Goal: Information Seeking & Learning: Learn about a topic

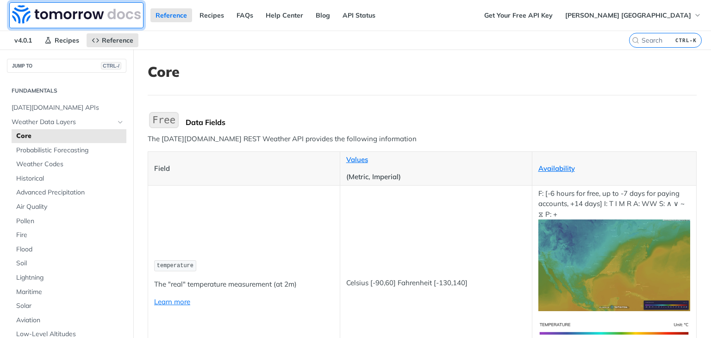
click at [22, 20] on img at bounding box center [76, 14] width 129 height 19
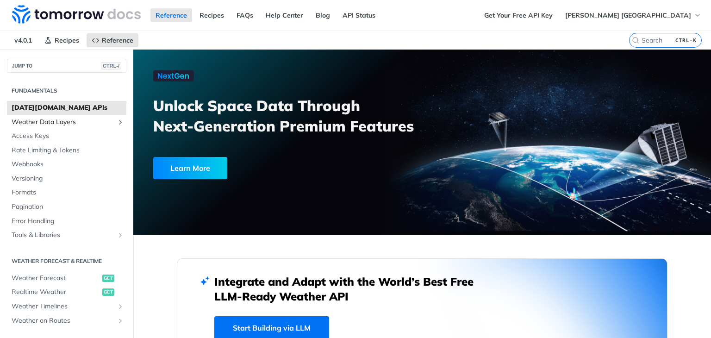
click at [61, 117] on span "Weather Data Layers" at bounding box center [63, 121] width 103 height 9
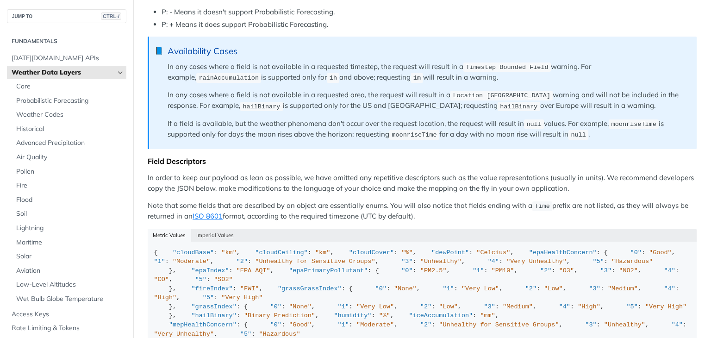
scroll to position [698, 0]
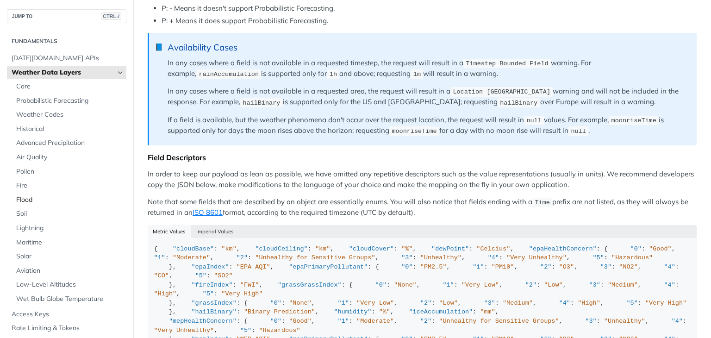
click at [34, 197] on span "Flood" at bounding box center [70, 199] width 108 height 9
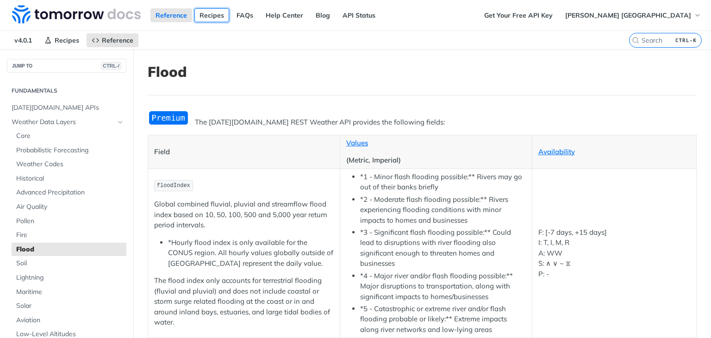
click at [212, 17] on link "Recipes" at bounding box center [211, 15] width 35 height 14
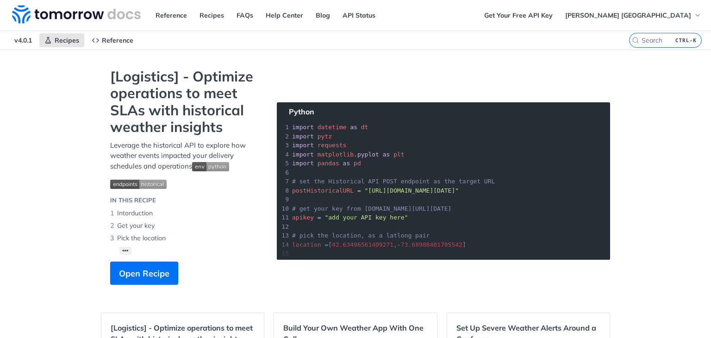
click at [20, 38] on span "v4.0.1" at bounding box center [23, 40] width 28 height 14
click at [99, 37] on link "Reference" at bounding box center [113, 40] width 52 height 14
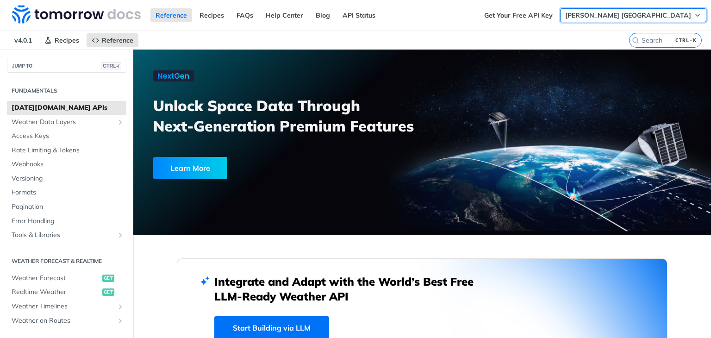
click at [671, 10] on button "[PERSON_NAME] [GEOGRAPHIC_DATA]" at bounding box center [633, 15] width 146 height 14
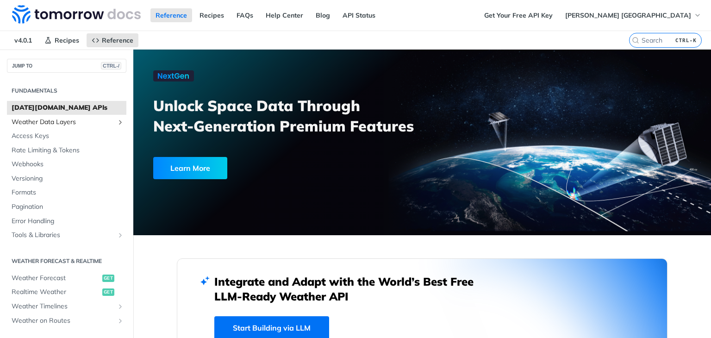
click at [34, 121] on span "Weather Data Layers" at bounding box center [63, 121] width 103 height 9
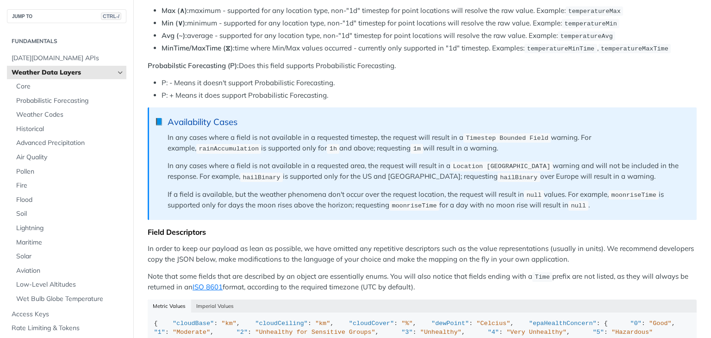
scroll to position [618, 0]
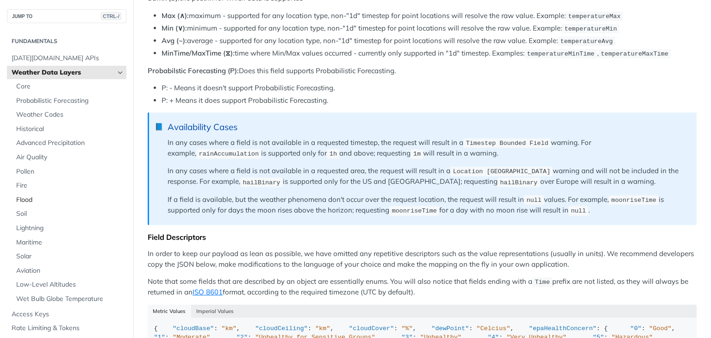
click at [43, 196] on span "Flood" at bounding box center [70, 199] width 108 height 9
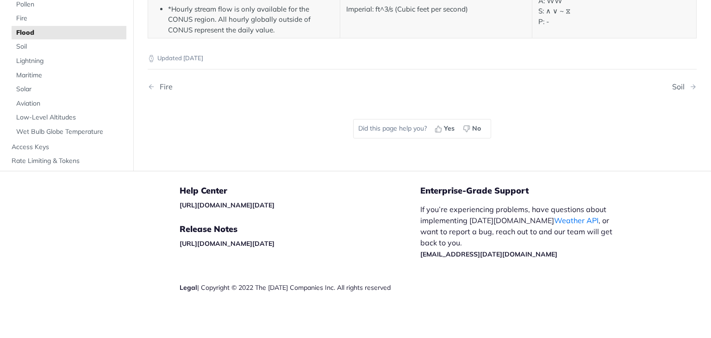
scroll to position [372, 0]
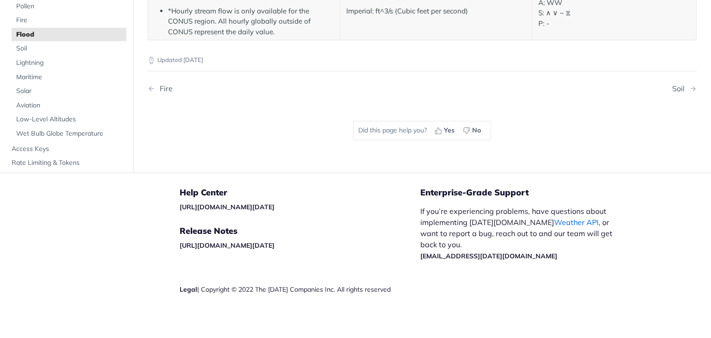
click at [554, 219] on link "Weather API" at bounding box center [576, 221] width 44 height 9
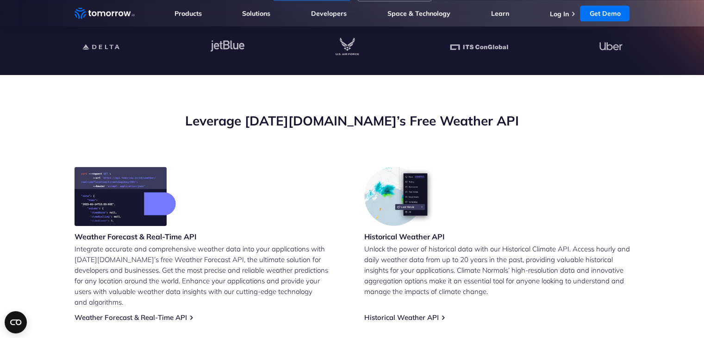
scroll to position [255, 0]
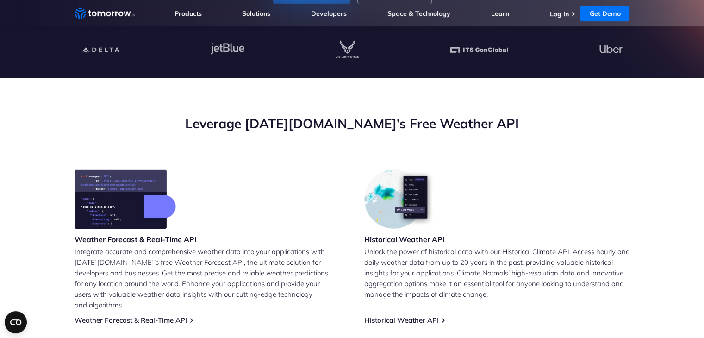
click at [111, 182] on img at bounding box center [124, 198] width 101 height 59
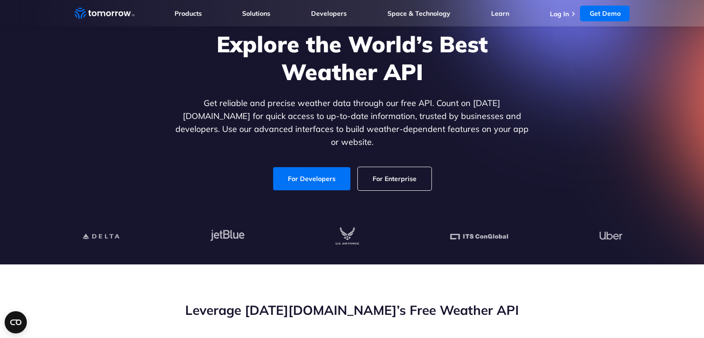
scroll to position [48, 0]
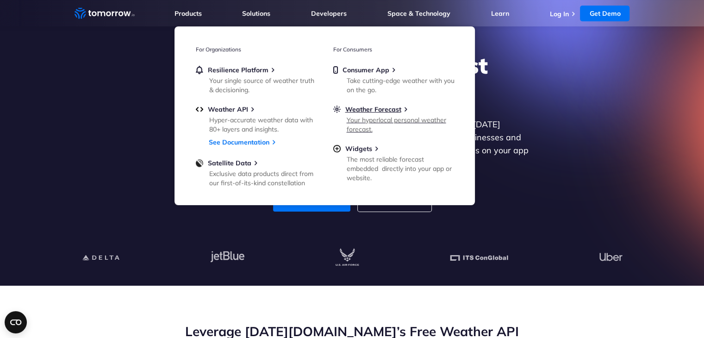
click at [363, 114] on link "Weather Forecast Your hyperlocal personal weather forecast." at bounding box center [393, 118] width 120 height 27
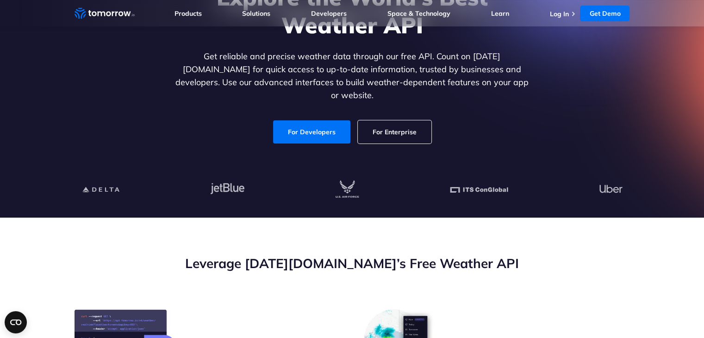
scroll to position [0, 0]
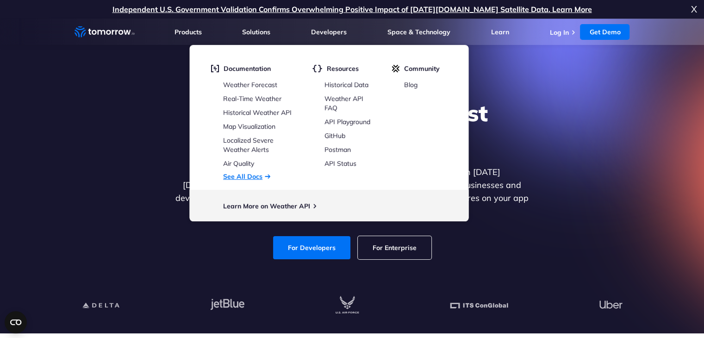
click at [250, 175] on link "See All Docs" at bounding box center [242, 176] width 39 height 8
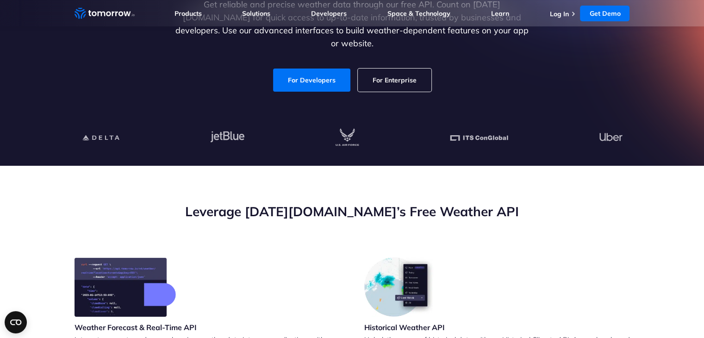
scroll to position [172, 0]
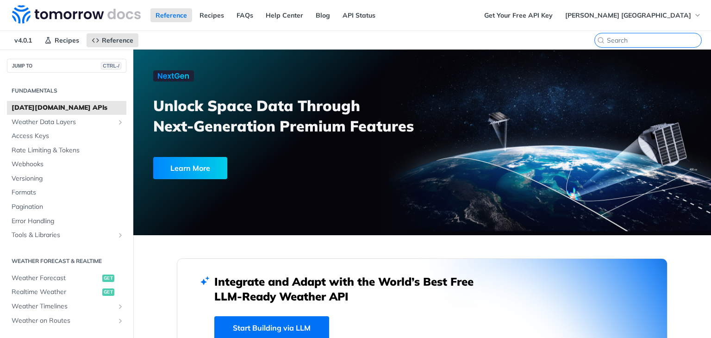
click at [638, 39] on input "search" at bounding box center [653, 40] width 94 height 8
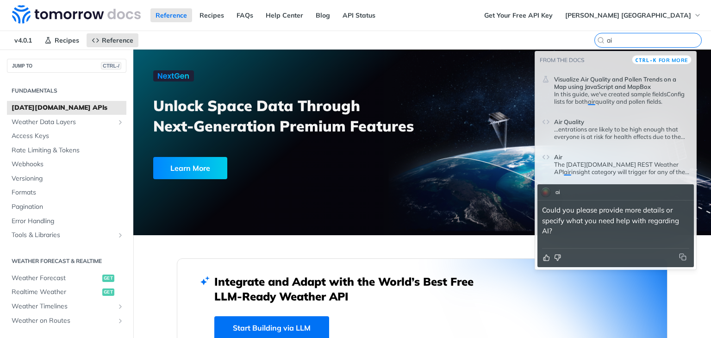
click at [608, 41] on input "ai" at bounding box center [653, 40] width 94 height 8
type input "a"
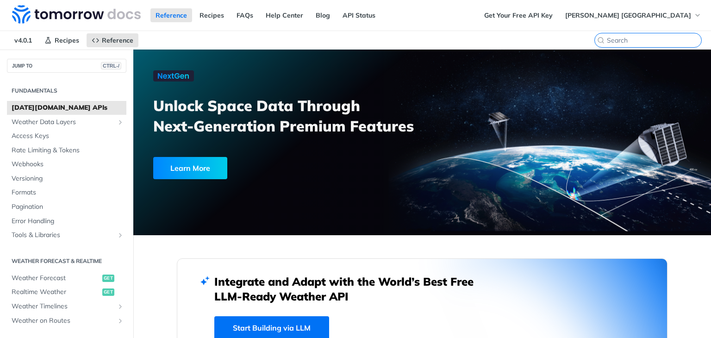
click at [608, 39] on input "search" at bounding box center [653, 40] width 94 height 8
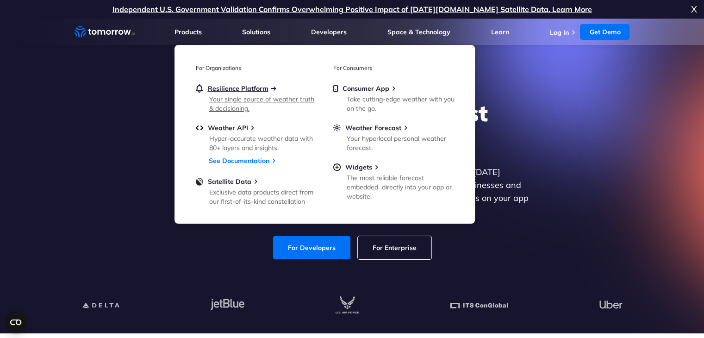
click at [232, 88] on span "Resilience Platform" at bounding box center [238, 88] width 61 height 8
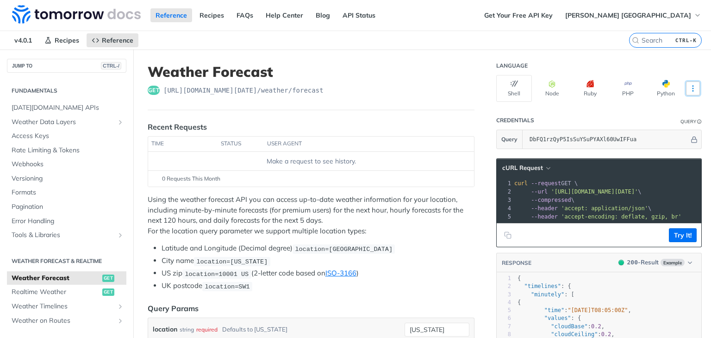
click at [688, 84] on icon "More ellipsis" at bounding box center [692, 88] width 8 height 8
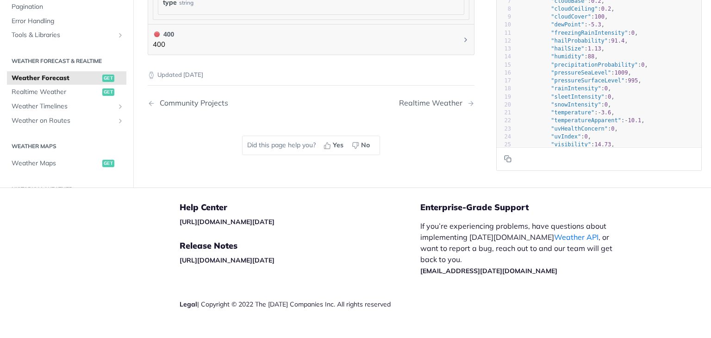
scroll to position [1020, 0]
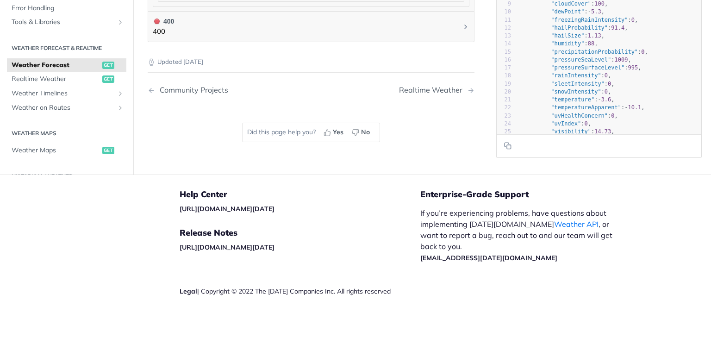
drag, startPoint x: 674, startPoint y: 304, endPoint x: 291, endPoint y: 207, distance: 396.1
click at [291, 207] on footer "Help Center [URL][DOMAIN_NAME][DATE] Release Notes [URL][DOMAIN_NAME][DATE] Leg…" at bounding box center [355, 257] width 711 height 167
click at [66, 75] on span "Realtime Weather" at bounding box center [56, 78] width 88 height 9
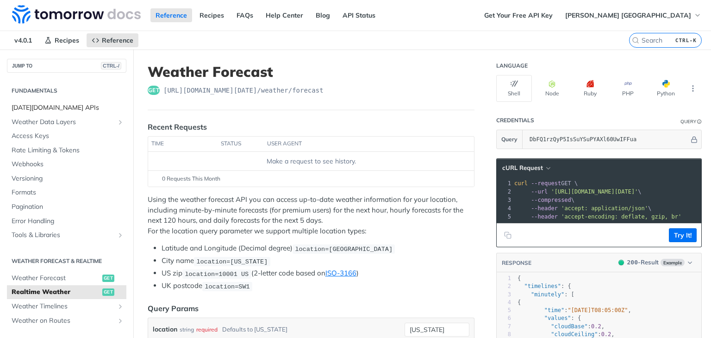
click at [52, 104] on span "[DATE][DOMAIN_NAME] APIs" at bounding box center [68, 107] width 112 height 9
